Goal: Transaction & Acquisition: Download file/media

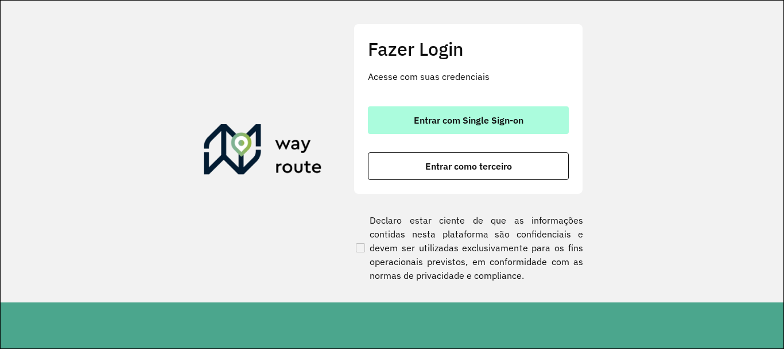
click at [429, 124] on span "Entrar com Single Sign-on" at bounding box center [469, 119] width 110 height 9
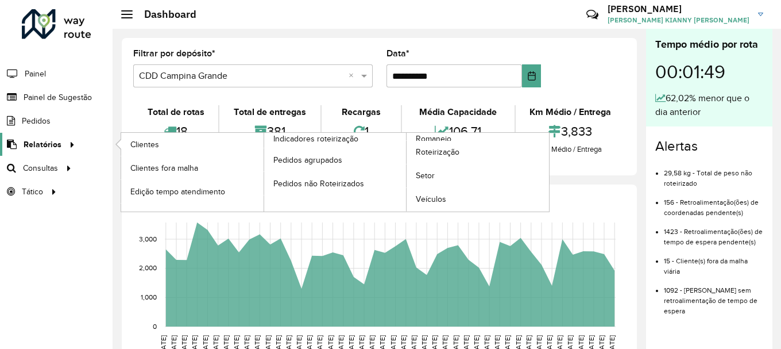
click at [42, 146] on span "Relatórios" at bounding box center [43, 144] width 38 height 12
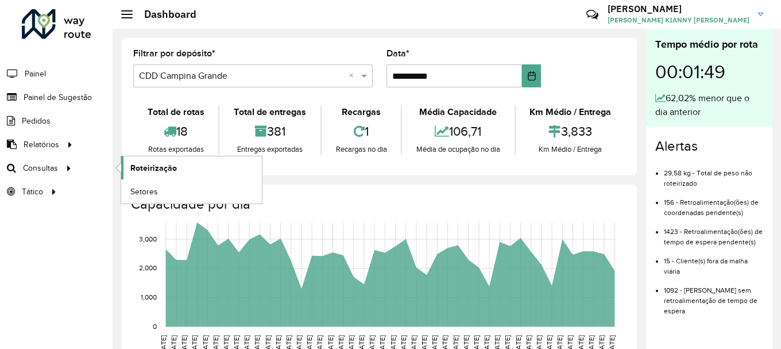
click at [161, 167] on span "Roteirização" at bounding box center [153, 168] width 47 height 12
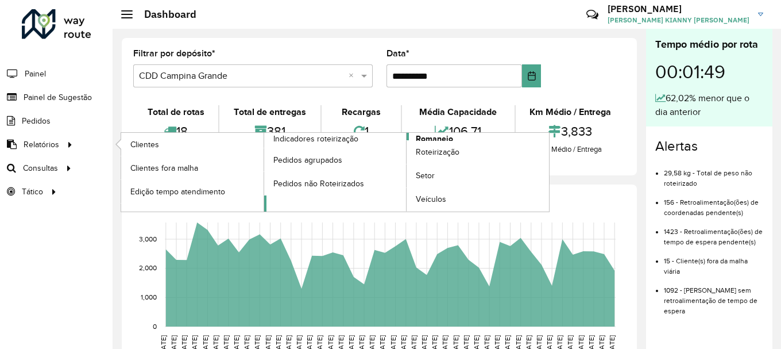
click at [418, 138] on span "Romaneio" at bounding box center [434, 139] width 37 height 12
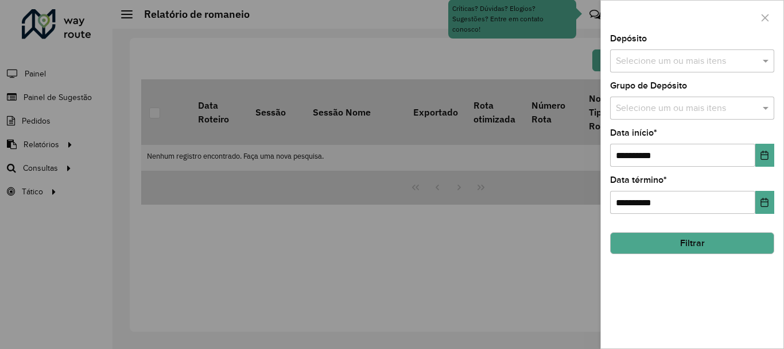
click at [702, 52] on div "Selecione um ou mais itens" at bounding box center [692, 60] width 164 height 23
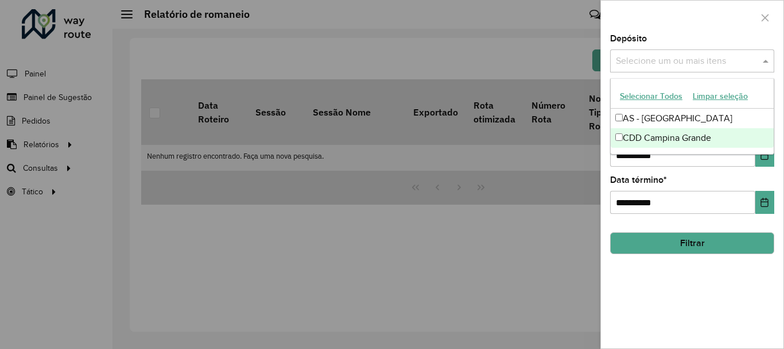
click at [676, 137] on div "CDD Campina Grande" at bounding box center [692, 138] width 163 height 20
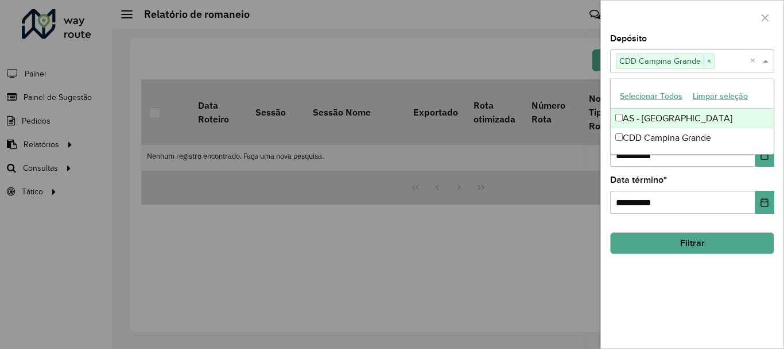
click at [709, 241] on button "Filtrar" at bounding box center [692, 243] width 164 height 22
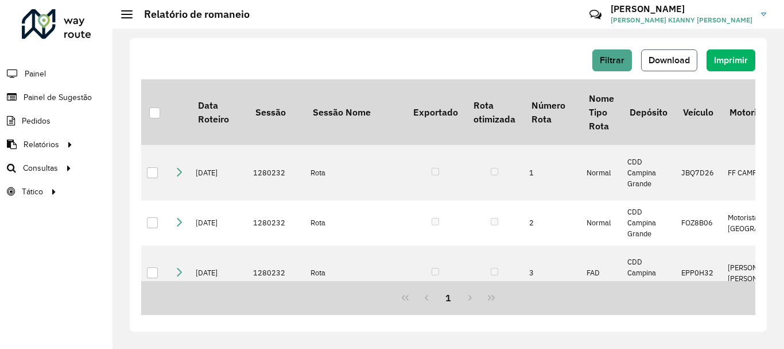
click at [685, 64] on span "Download" at bounding box center [669, 60] width 41 height 10
